Goal: Task Accomplishment & Management: Complete application form

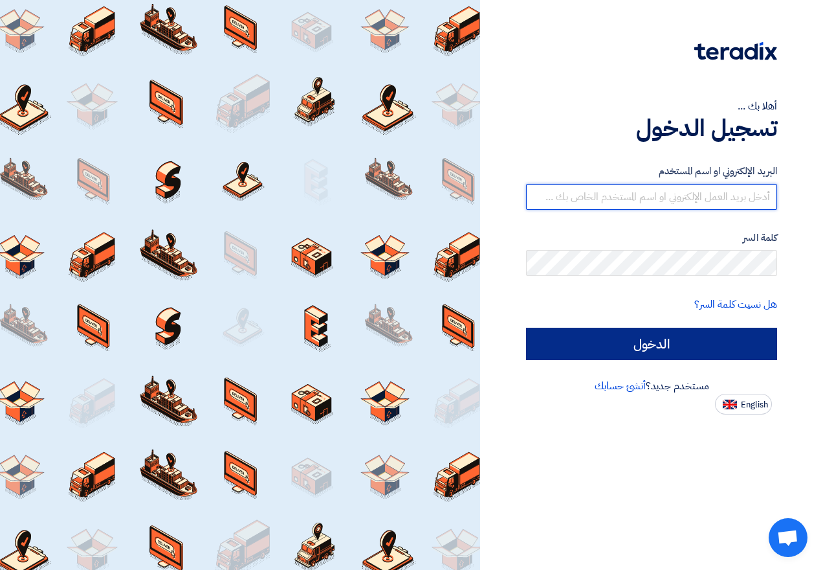
type input "[EMAIL_ADDRESS][DOMAIN_NAME]"
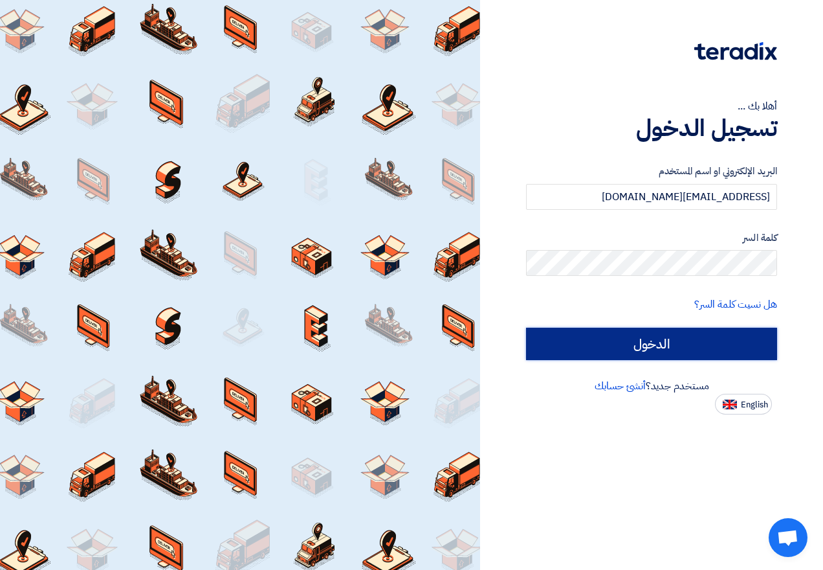
click at [706, 345] on input "الدخول" at bounding box center [651, 344] width 251 height 32
type input "Sign in"
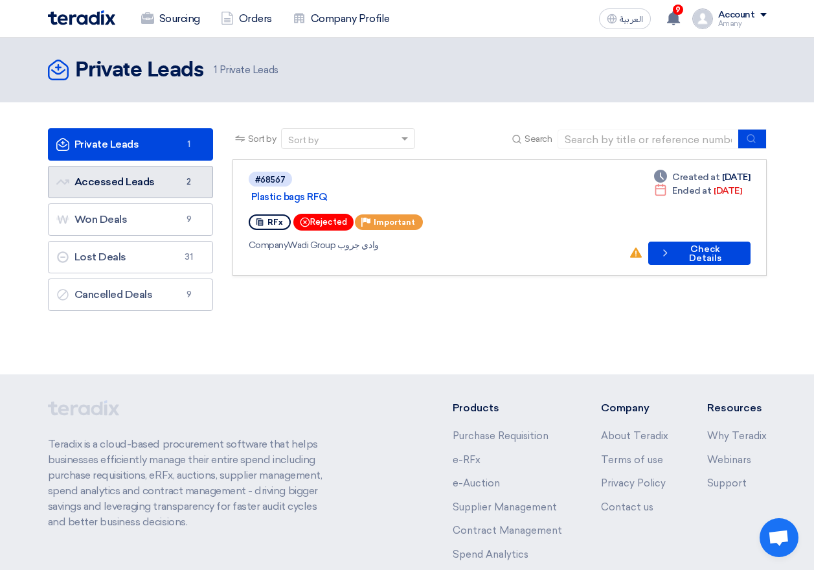
click at [109, 174] on link "Accessed Leads Accessed Leads 2" at bounding box center [130, 182] width 165 height 32
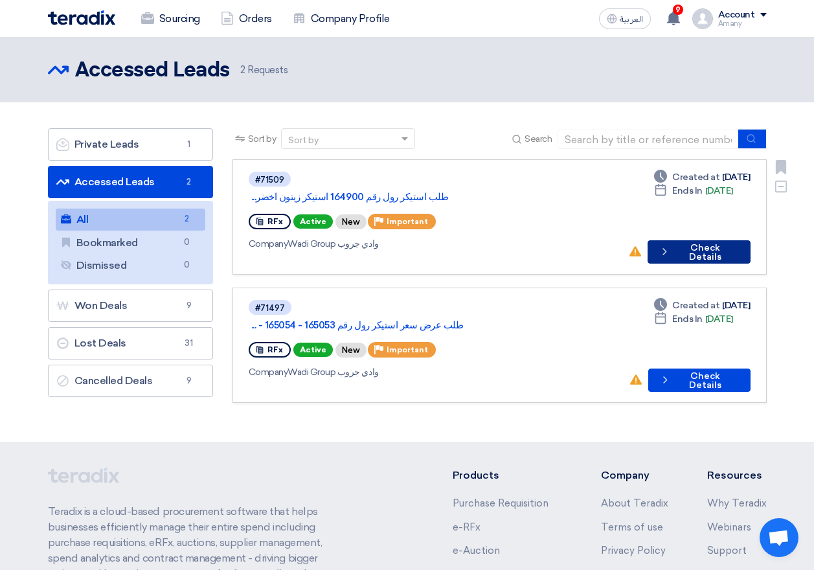
click at [704, 240] on button "Check details Check Details" at bounding box center [698, 251] width 102 height 23
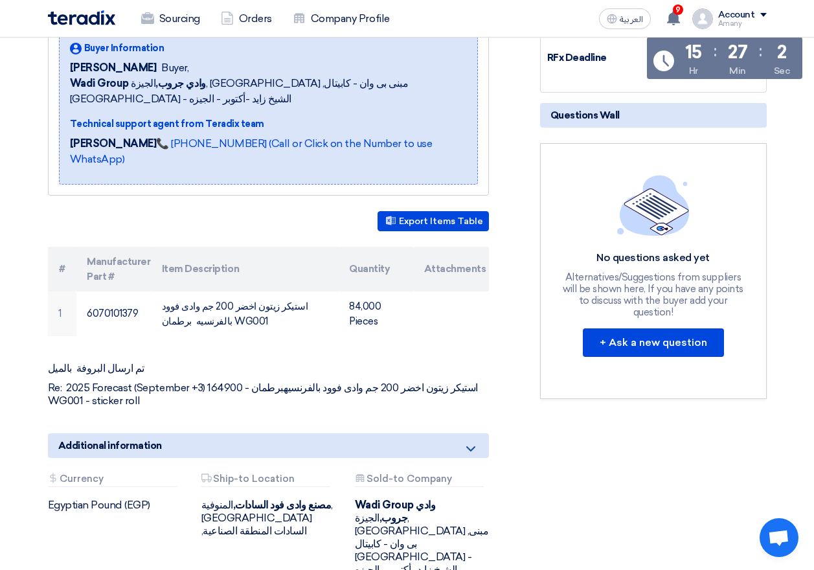
scroll to position [259, 0]
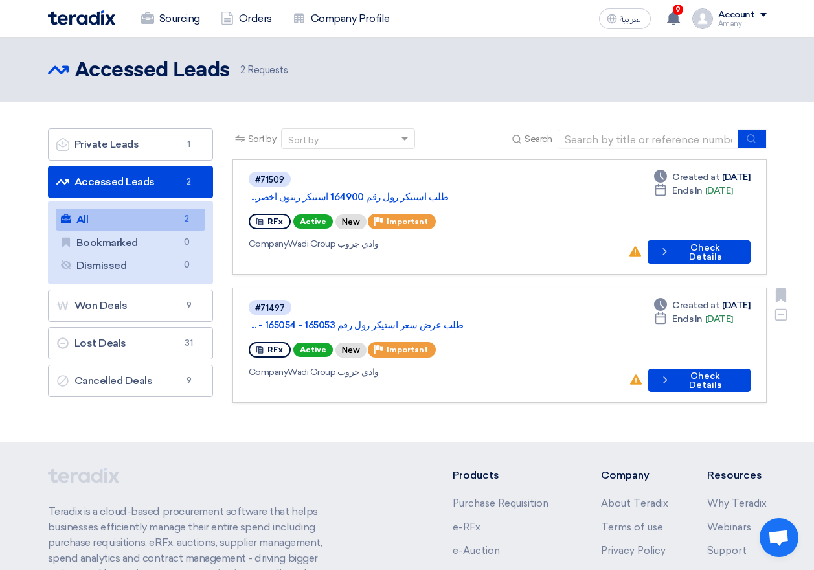
click at [692, 334] on div "Deadline Created at [DATE] Deadline Ends In [DATE] No action taken yet! Check d…" at bounding box center [689, 344] width 122 height 93
click at [692, 368] on button "Check details Check Details" at bounding box center [699, 379] width 102 height 23
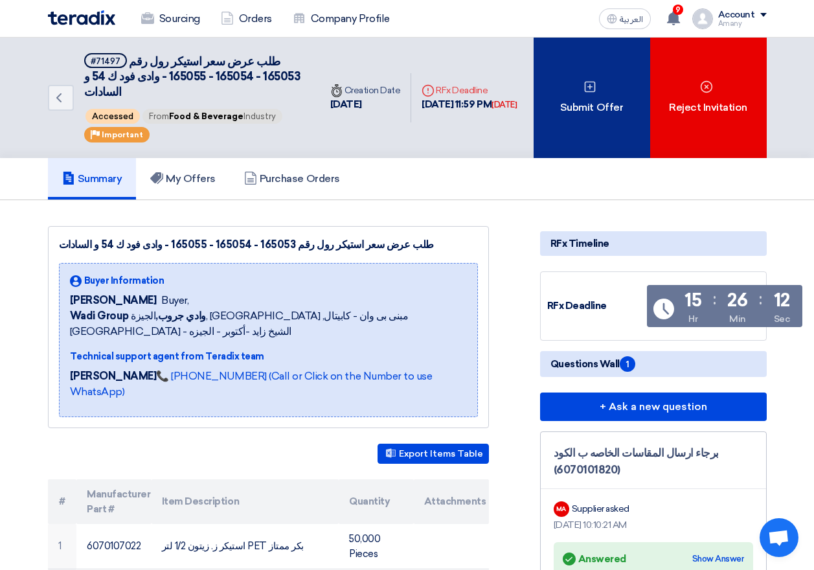
click at [603, 99] on div "Submit Offer" at bounding box center [591, 98] width 117 height 120
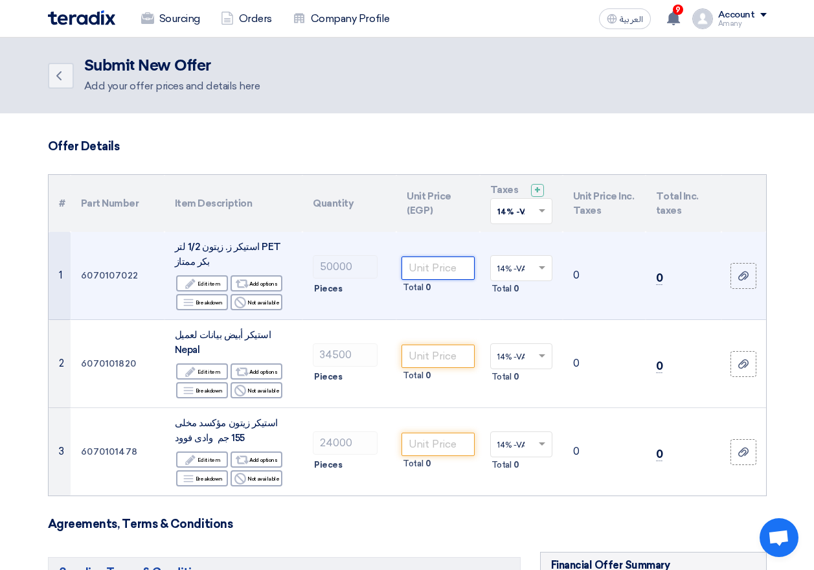
click at [441, 274] on input "number" at bounding box center [437, 267] width 72 height 23
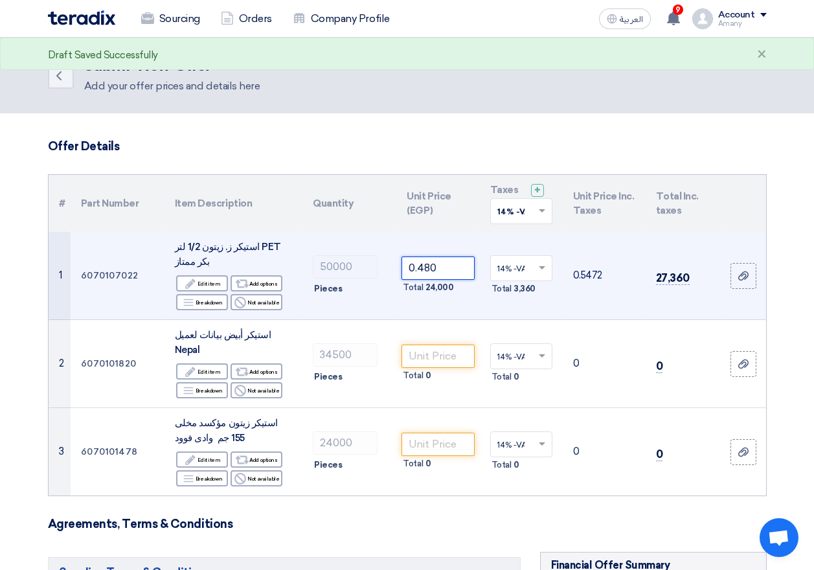
type input "0.480"
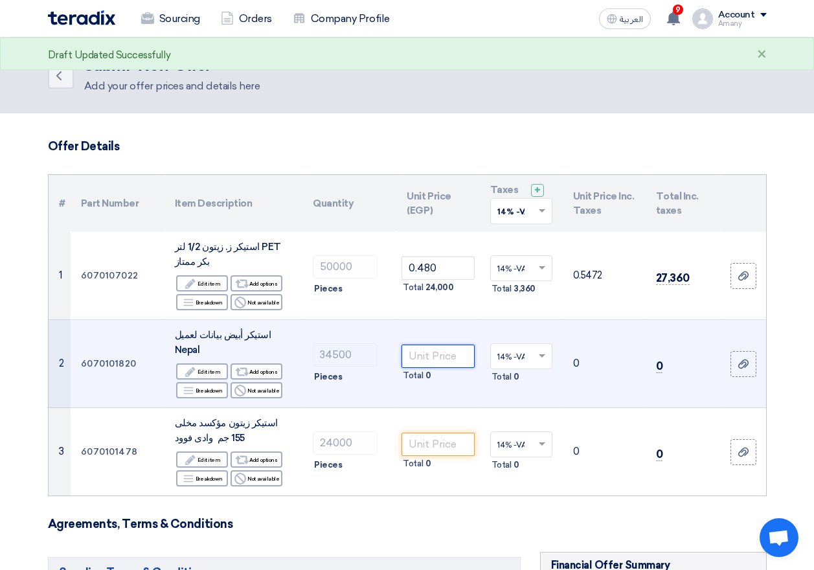
click at [435, 353] on input "number" at bounding box center [437, 355] width 72 height 23
type input "0.420"
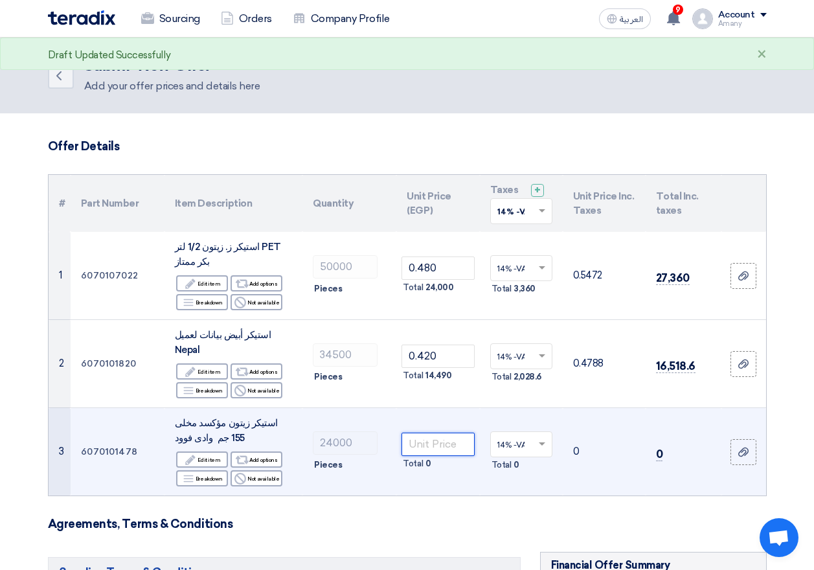
click at [447, 432] on input "number" at bounding box center [437, 443] width 72 height 23
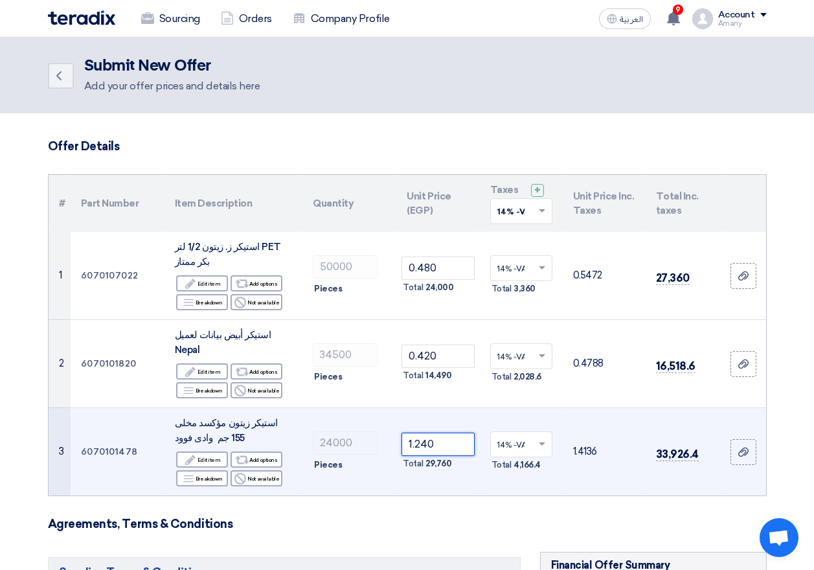
type input "1.240"
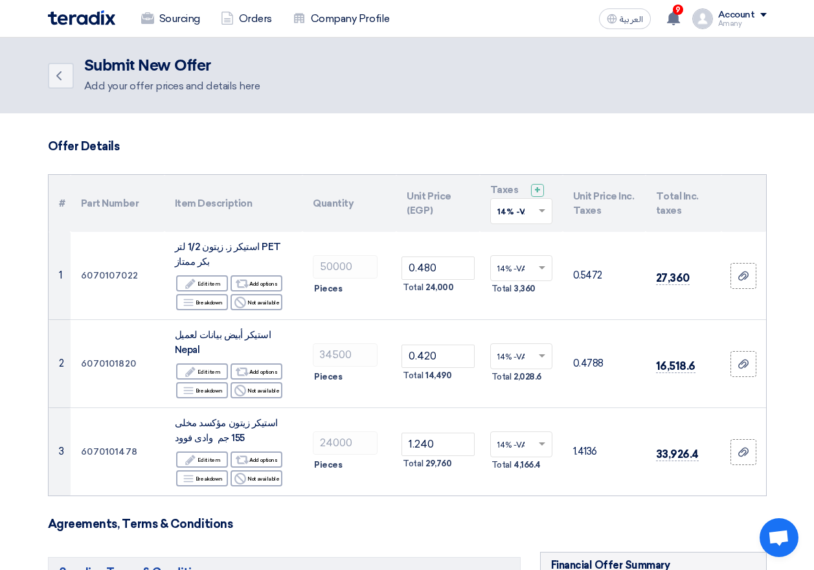
click at [450, 526] on form "Offer Details # Part Number Item Description Quantity Unit Price (EGP) Taxes + …" at bounding box center [407, 563] width 718 height 848
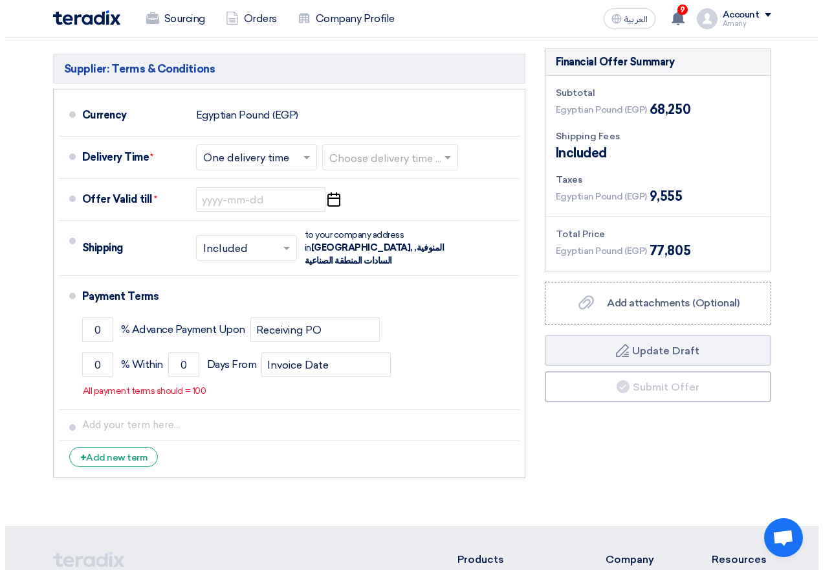
scroll to position [518, 0]
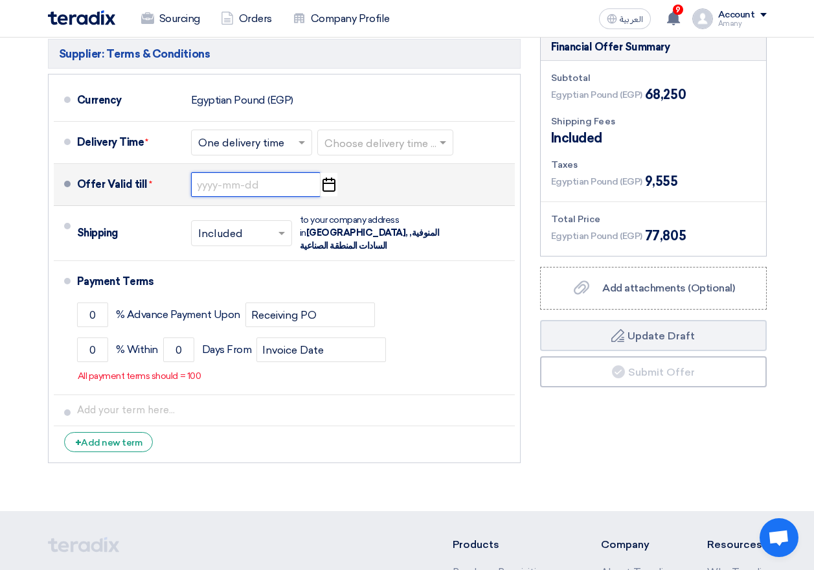
click at [241, 177] on input at bounding box center [255, 184] width 129 height 25
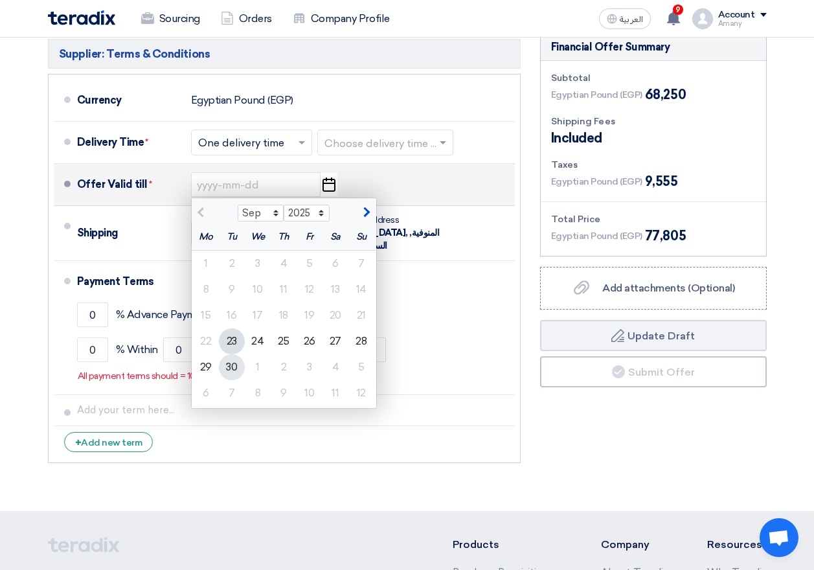
click at [234, 354] on div "30" at bounding box center [232, 367] width 26 height 26
type input "[DATE]"
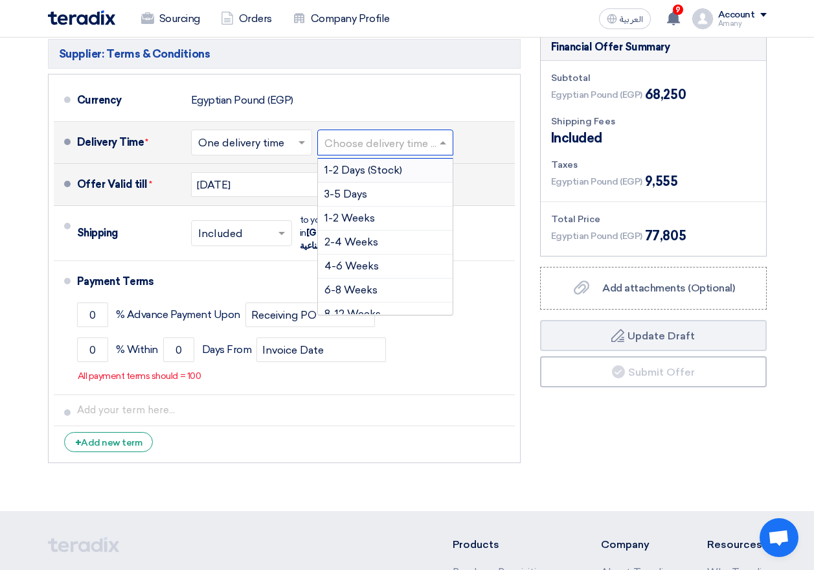
click at [411, 133] on div at bounding box center [385, 142] width 135 height 19
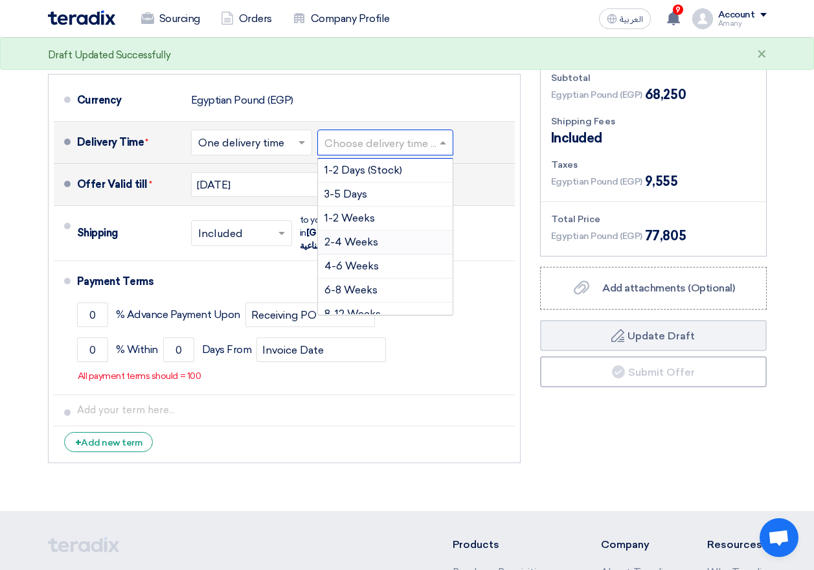
click at [362, 236] on span "2-4 Weeks" at bounding box center [351, 242] width 54 height 12
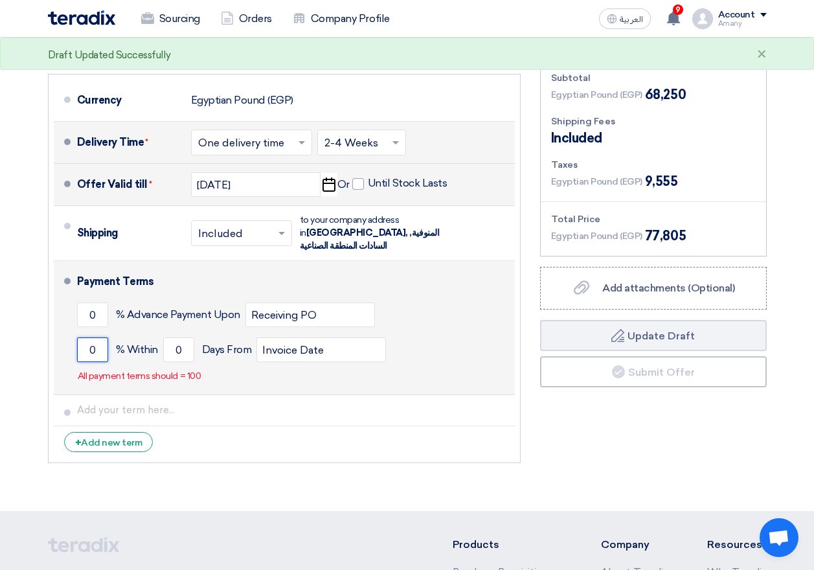
drag, startPoint x: 95, startPoint y: 321, endPoint x: 76, endPoint y: 322, distance: 19.4
click at [76, 322] on li "Payment Terms 0 % Advance Payment Upon Receiving PO 0 % Within 0" at bounding box center [284, 328] width 461 height 134
type input "100"
click at [540, 320] on button "Draft Update Draft" at bounding box center [653, 335] width 227 height 31
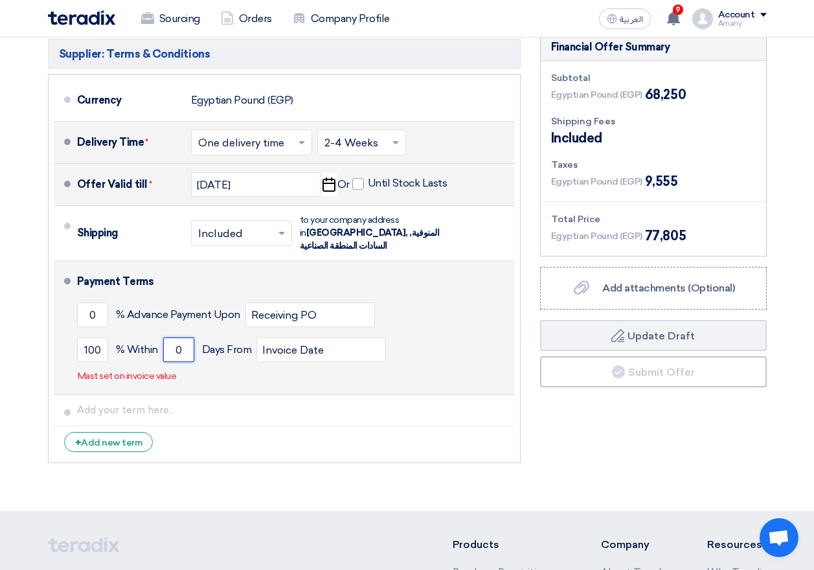
drag, startPoint x: 187, startPoint y: 327, endPoint x: 164, endPoint y: 324, distance: 23.4
click at [164, 337] on input "0" at bounding box center [178, 349] width 31 height 25
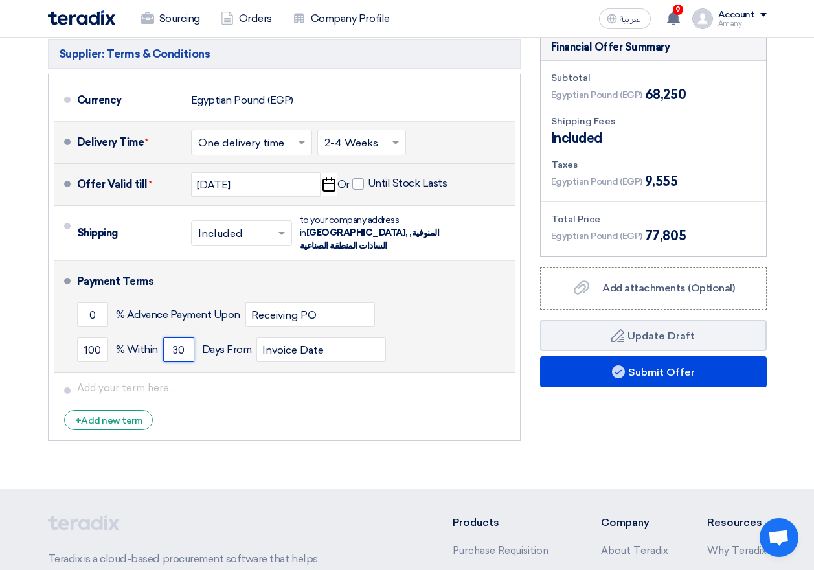
type input "30"
click at [540, 320] on button "Draft Update Draft" at bounding box center [653, 335] width 227 height 31
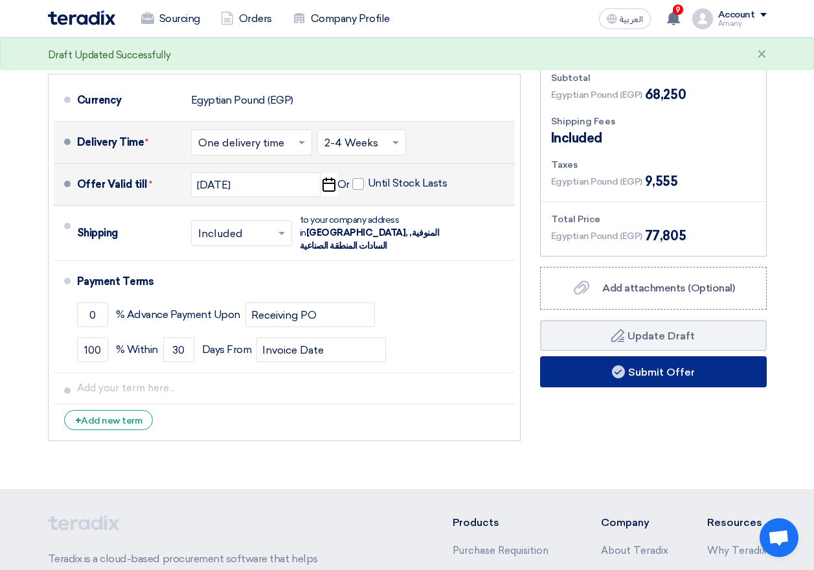
click at [612, 365] on icon at bounding box center [618, 371] width 13 height 13
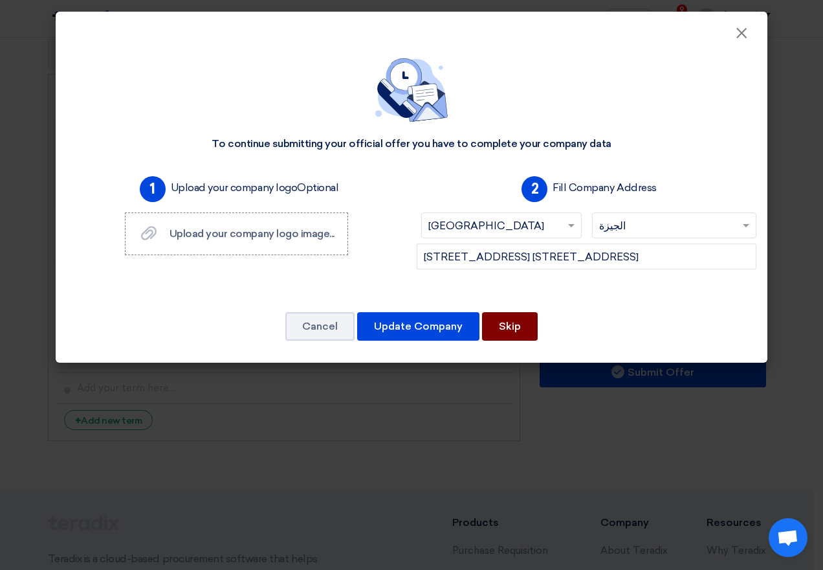
click at [497, 334] on button "Skip" at bounding box center [510, 326] width 56 height 28
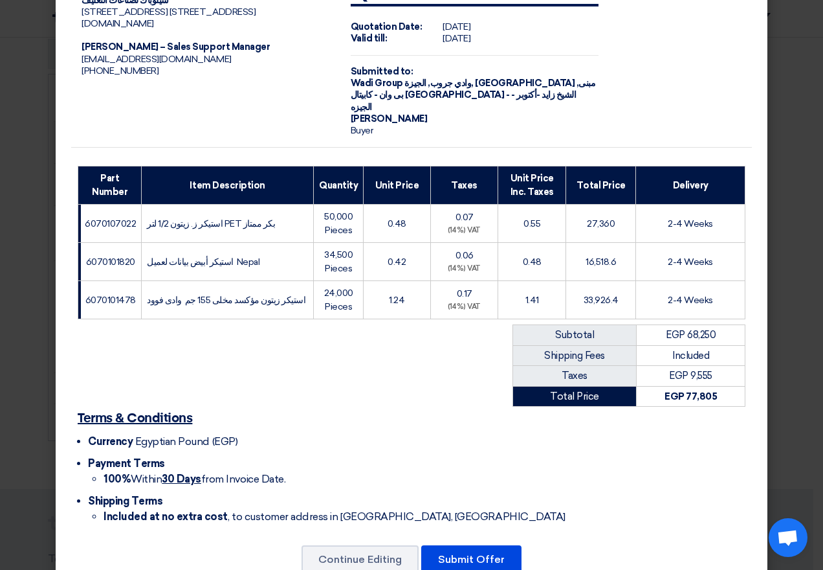
scroll to position [71, 0]
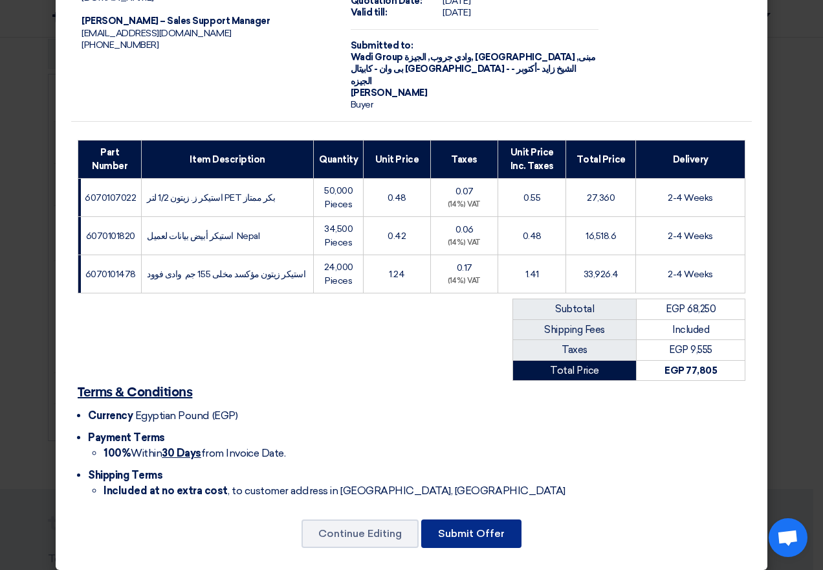
click at [458, 519] on button "Submit Offer" at bounding box center [471, 533] width 100 height 28
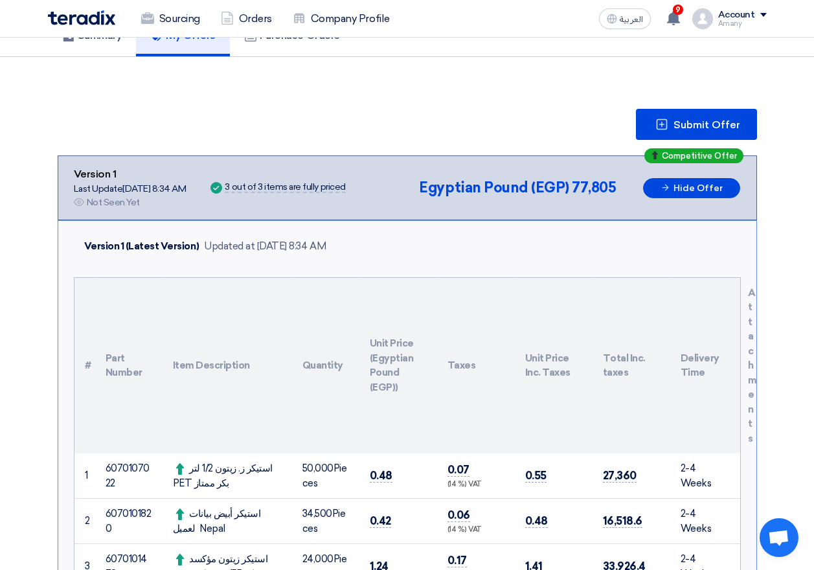
scroll to position [647, 0]
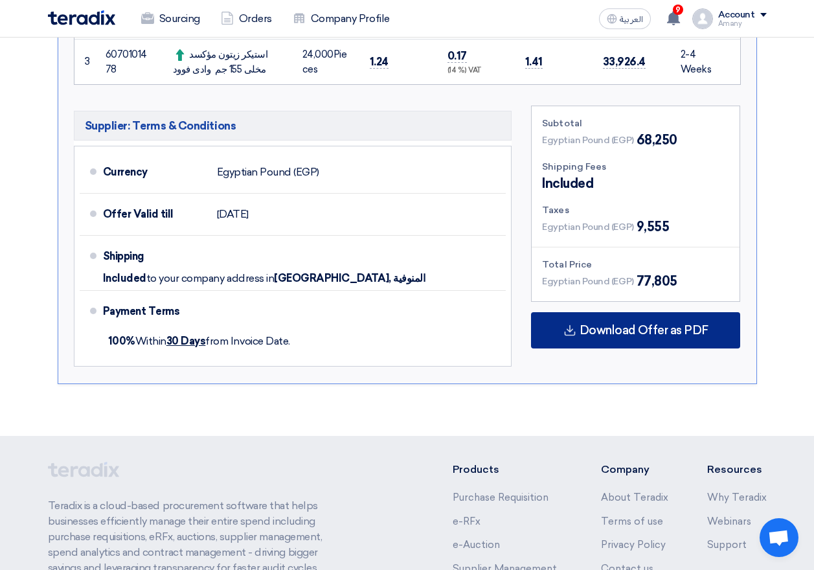
click at [634, 324] on span "Download Offer as PDF" at bounding box center [643, 330] width 129 height 12
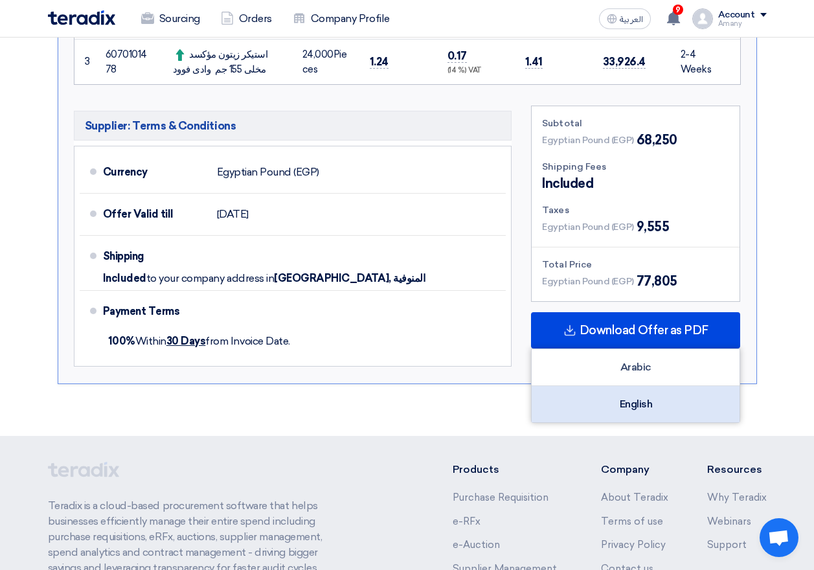
click at [647, 386] on div "English" at bounding box center [635, 404] width 208 height 36
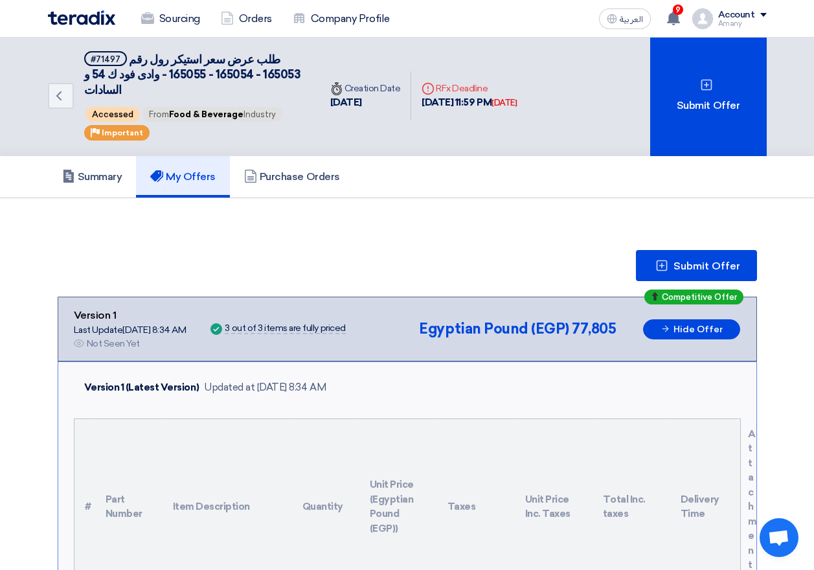
scroll to position [0, 0]
